Goal: Task Accomplishment & Management: Manage account settings

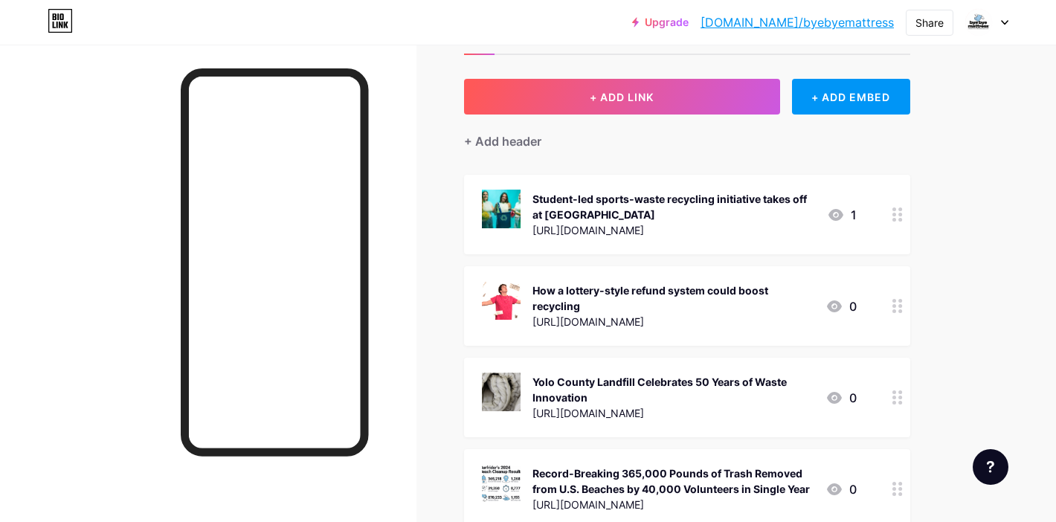
scroll to position [65, 0]
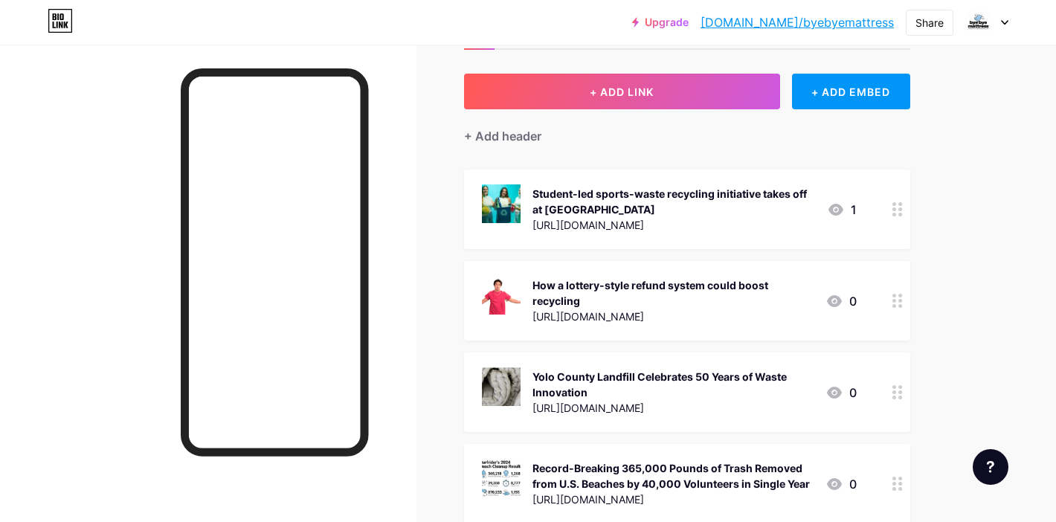
click at [899, 214] on circle at bounding box center [900, 215] width 4 height 4
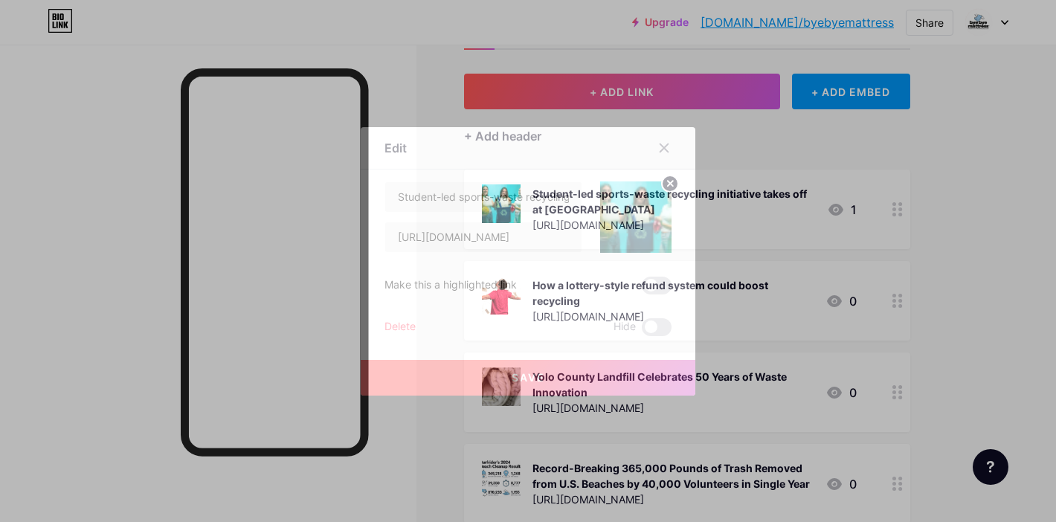
click at [403, 327] on div "Delete" at bounding box center [400, 327] width 31 height 18
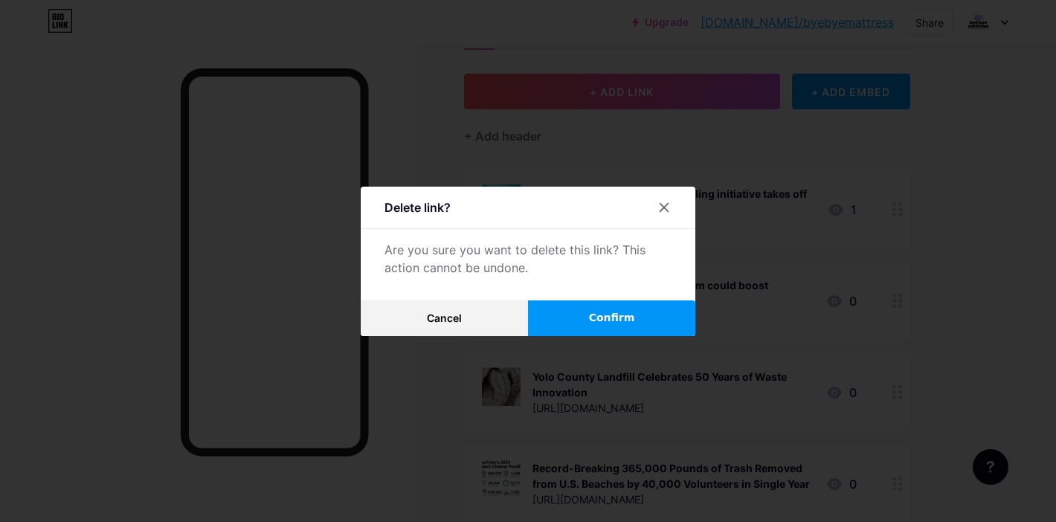
click at [678, 320] on button "Confirm" at bounding box center [611, 318] width 167 height 36
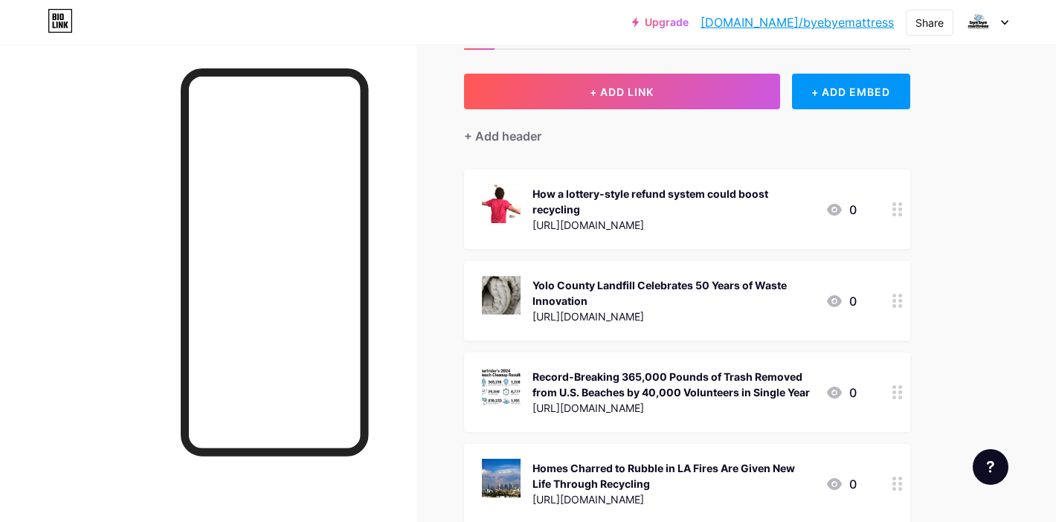
click at [903, 205] on div at bounding box center [897, 210] width 25 height 80
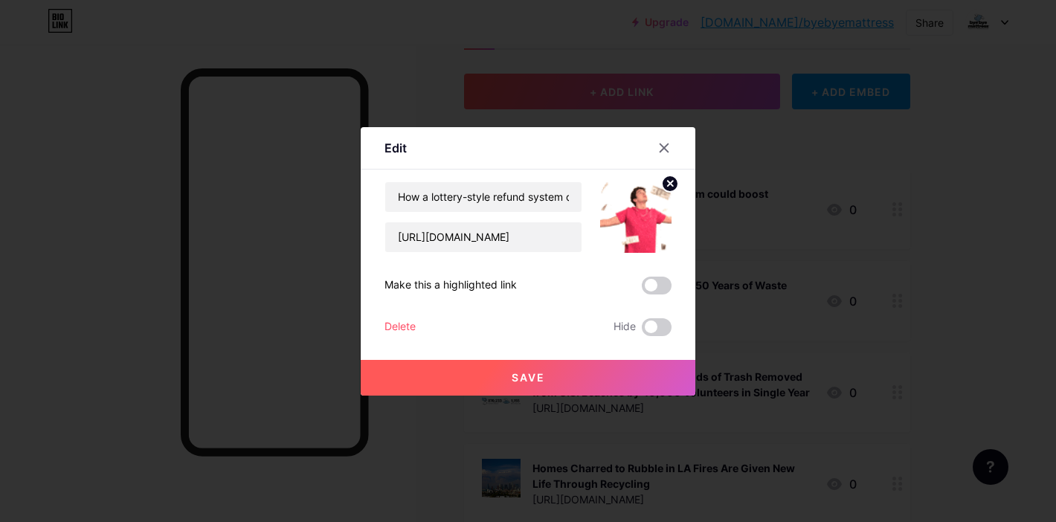
click at [386, 320] on div "Delete" at bounding box center [400, 327] width 31 height 18
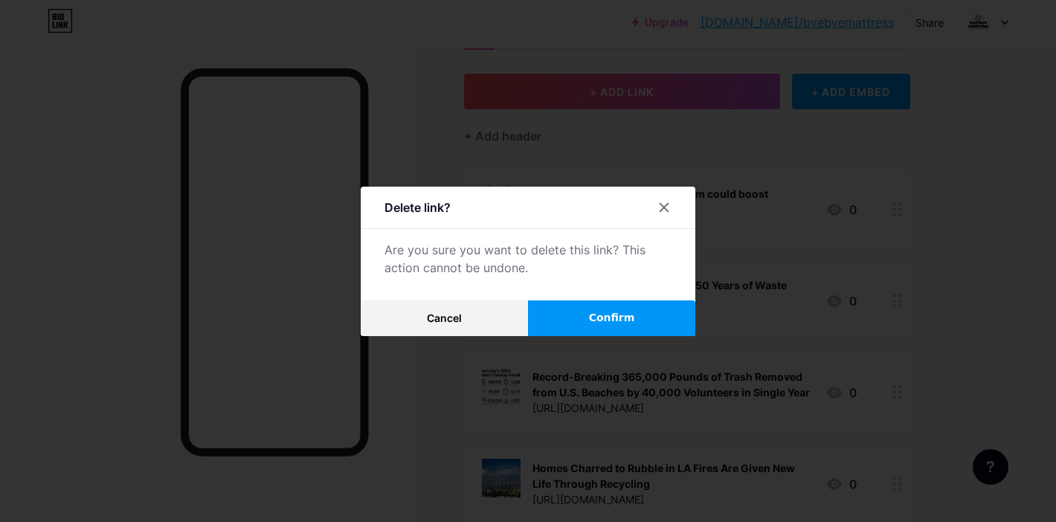
click at [651, 326] on button "Confirm" at bounding box center [611, 318] width 167 height 36
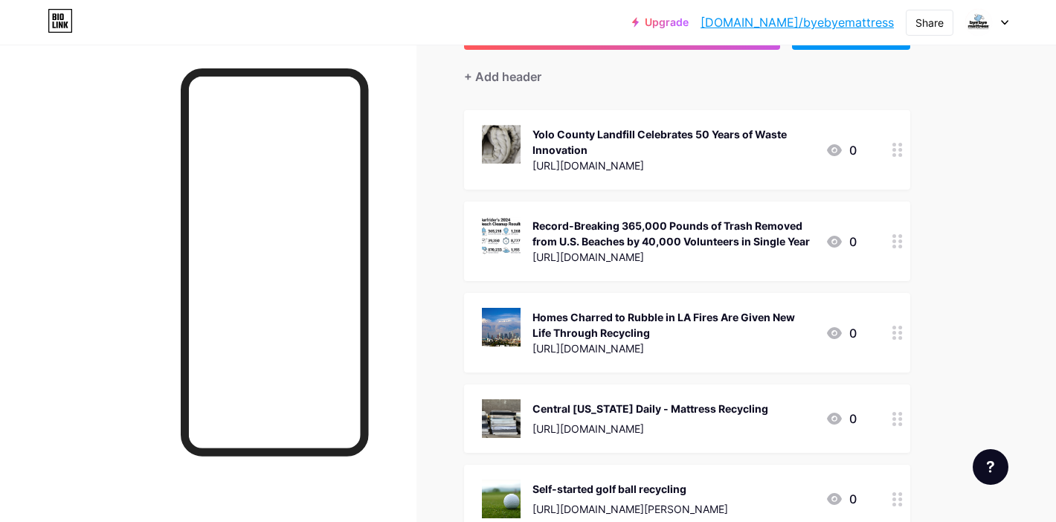
scroll to position [119, 0]
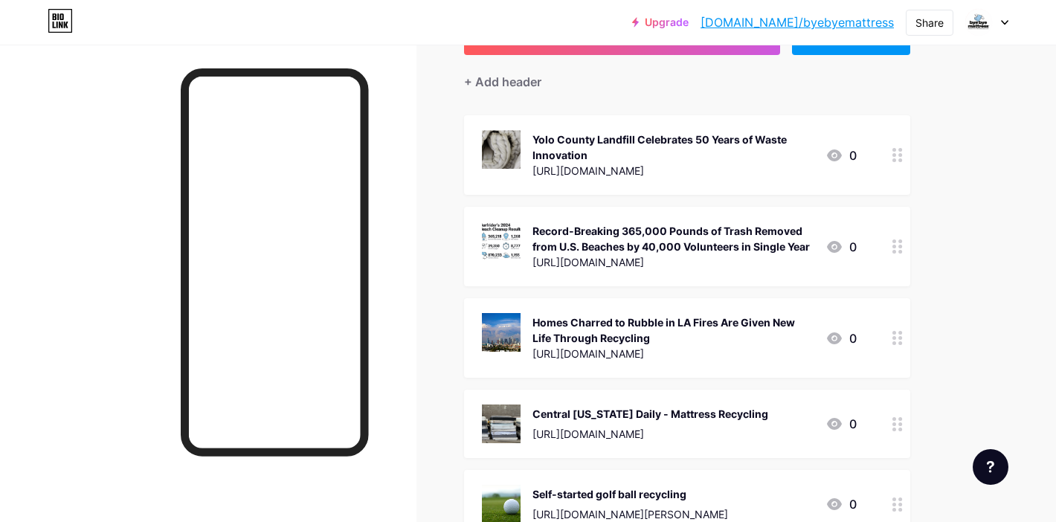
click at [893, 163] on div at bounding box center [897, 155] width 25 height 80
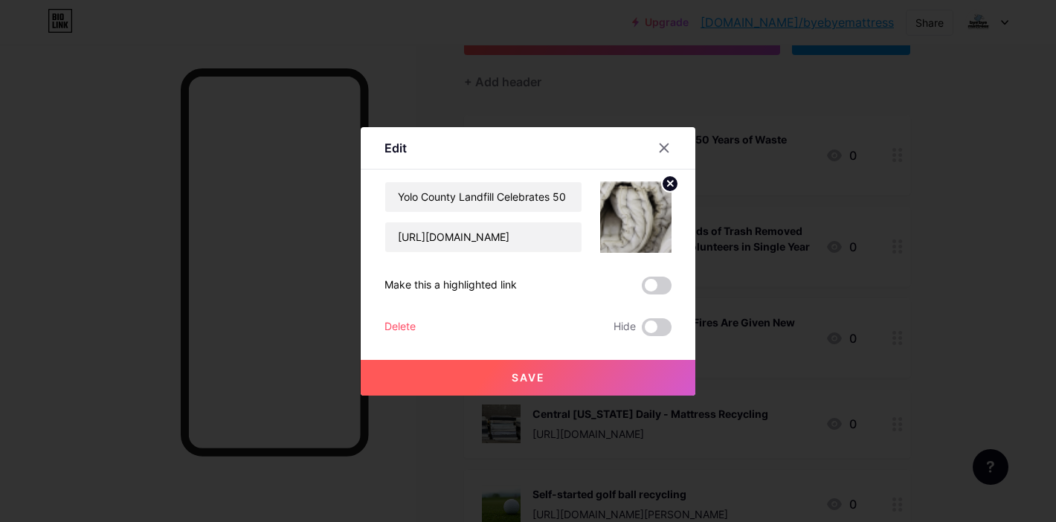
click at [405, 327] on div "Delete" at bounding box center [400, 327] width 31 height 18
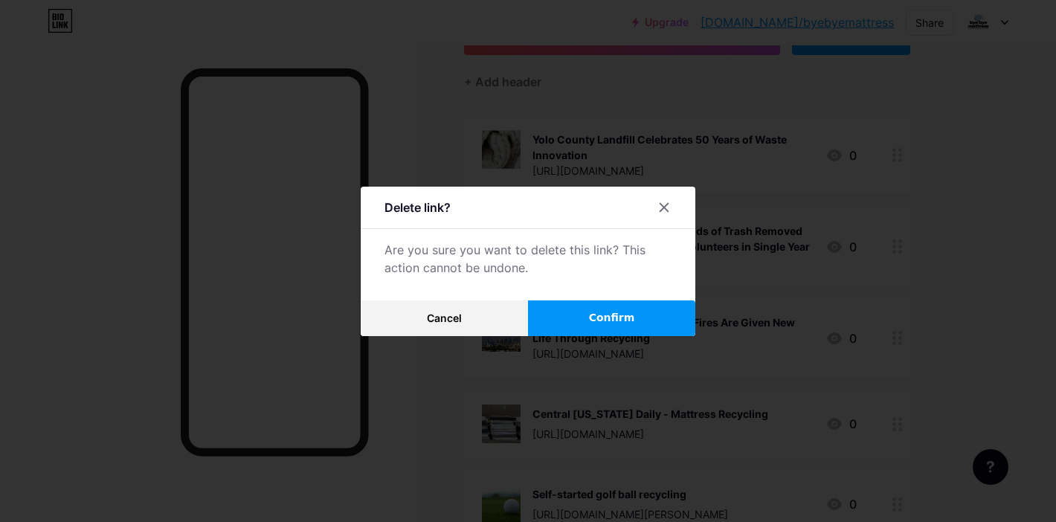
click at [591, 324] on span "Confirm" at bounding box center [612, 318] width 46 height 16
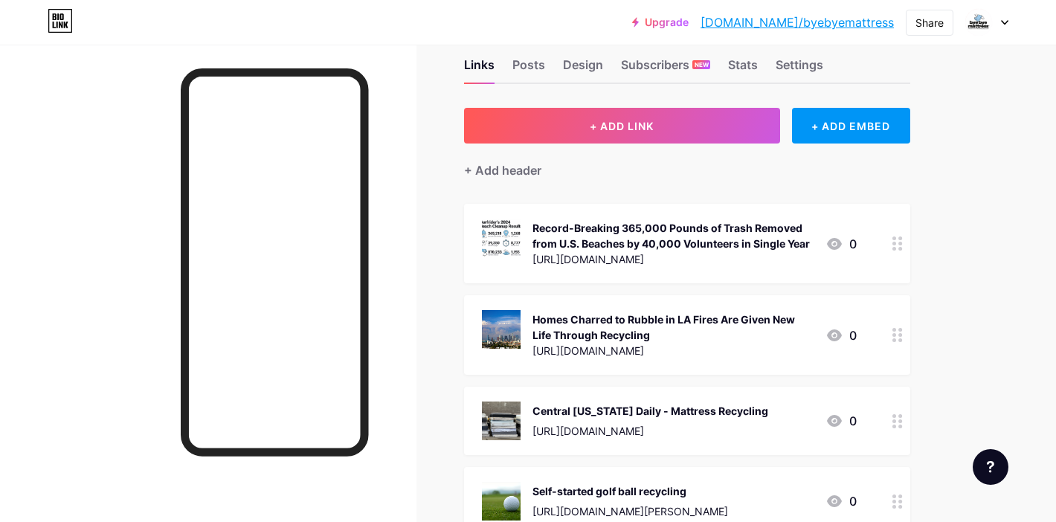
scroll to position [25, 0]
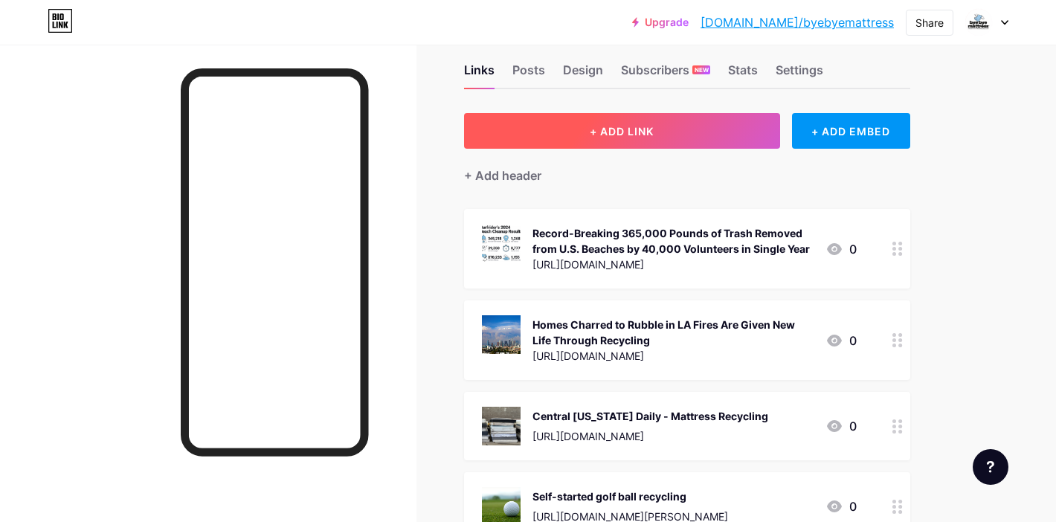
click at [720, 138] on button "+ ADD LINK" at bounding box center [622, 131] width 316 height 36
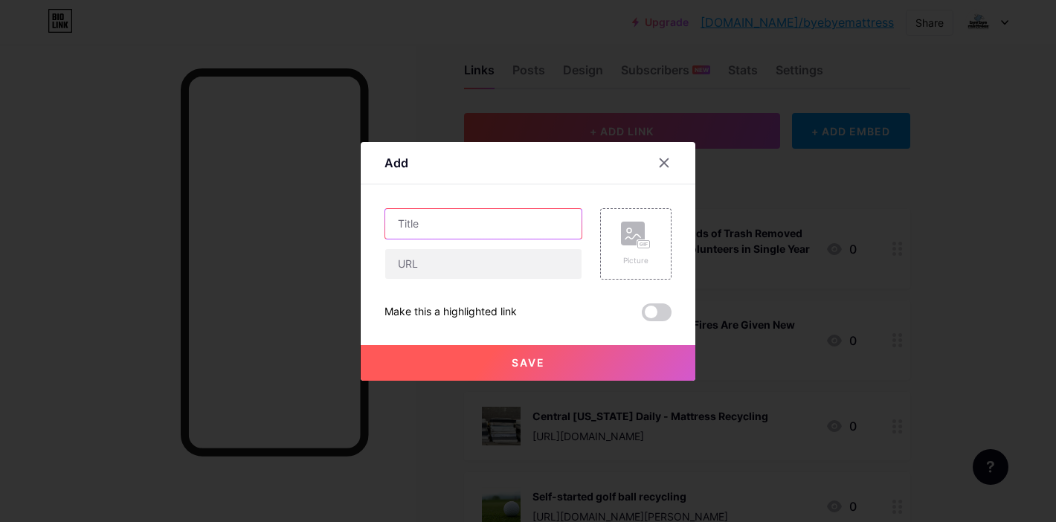
click at [428, 222] on input "text" at bounding box center [483, 224] width 196 height 30
paste input "On-site sortation and valet services aim to fix multifamily waste contamination"
type input "On-site sortation and valet services aim to fix multifamily waste contamination"
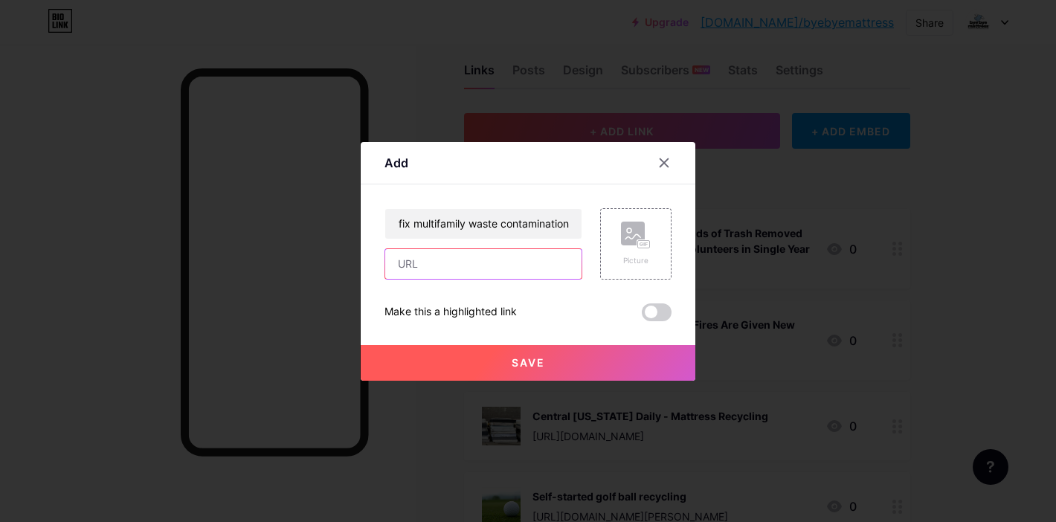
click at [487, 263] on input "text" at bounding box center [483, 264] width 196 height 30
paste input "[URL][DOMAIN_NAME]"
type input "[URL][DOMAIN_NAME]"
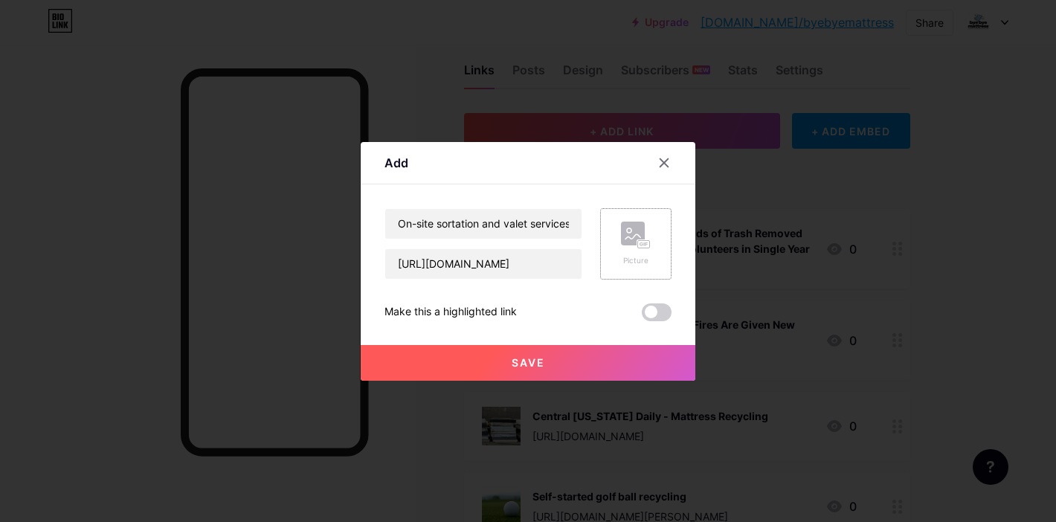
click at [643, 237] on rect at bounding box center [633, 234] width 24 height 24
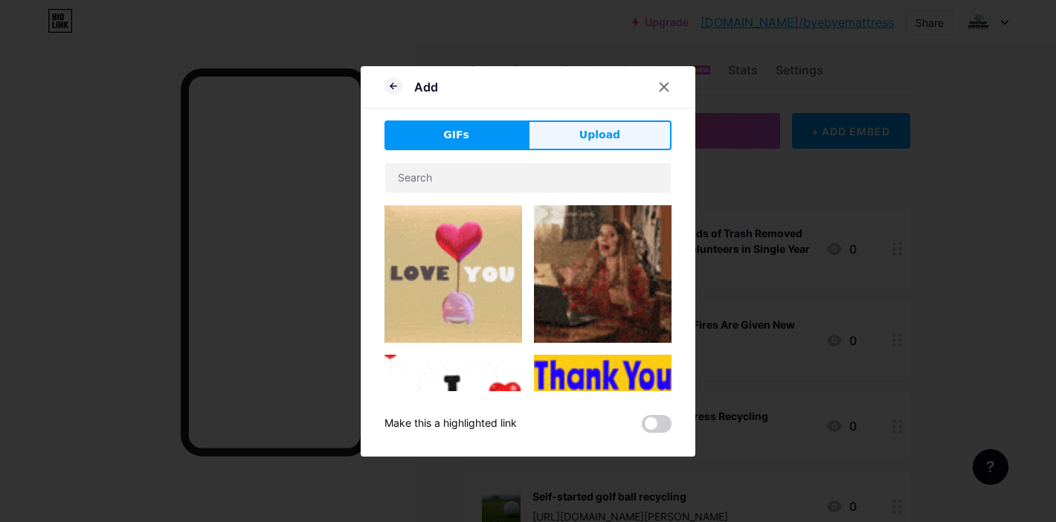
click at [572, 144] on button "Upload" at bounding box center [600, 135] width 144 height 30
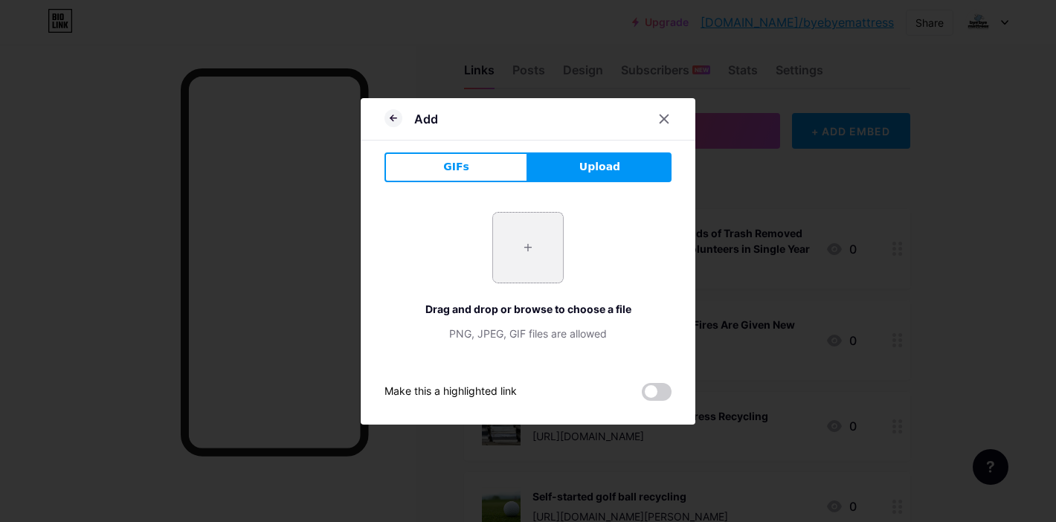
click at [528, 252] on input "file" at bounding box center [528, 248] width 70 height 70
type input "C:\fakepath\Screenshot [DATE] 3.26.56 PM.png"
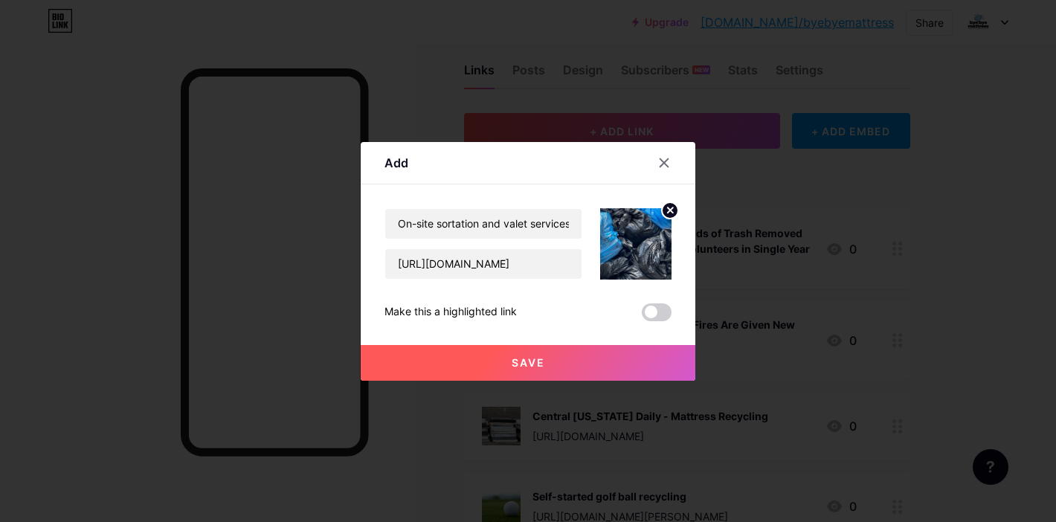
click at [566, 361] on button "Save" at bounding box center [528, 363] width 335 height 36
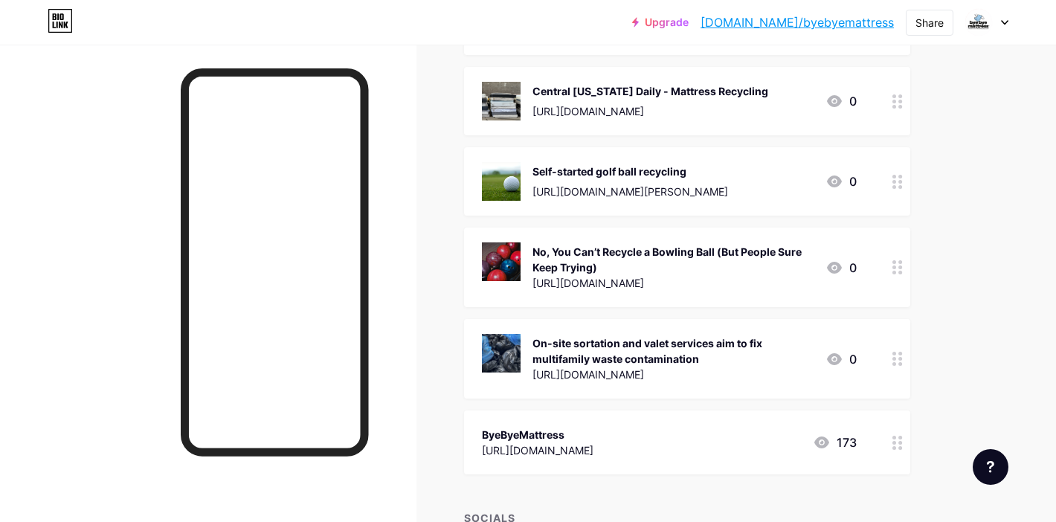
scroll to position [325, 0]
